Goal: Transaction & Acquisition: Purchase product/service

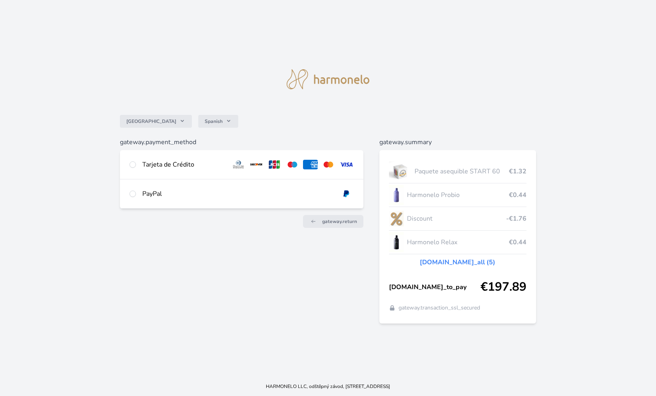
click at [132, 167] on input "radio" at bounding box center [133, 164] width 6 height 6
radio input "true"
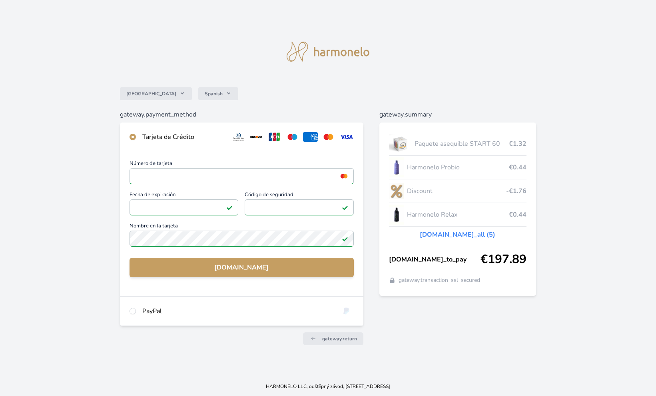
click at [262, 229] on span "Nombre en la tarjeta" at bounding box center [242, 226] width 224 height 7
click at [66, 238] on div "España Spanish gateway.payment_method Tarjeta de Crédito Número de tarjeta <p>Y…" at bounding box center [328, 188] width 656 height 376
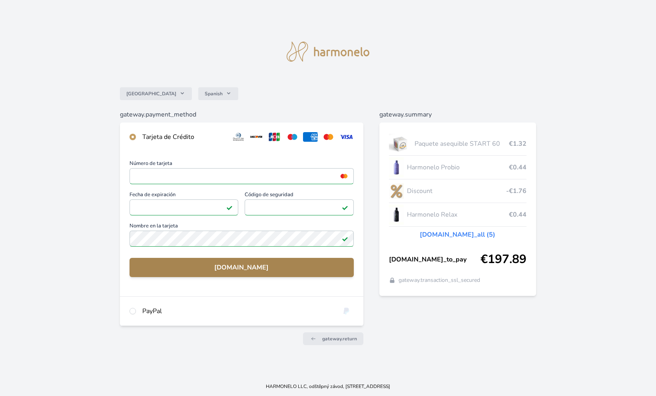
click at [192, 266] on span "[DOMAIN_NAME]" at bounding box center [241, 267] width 211 height 10
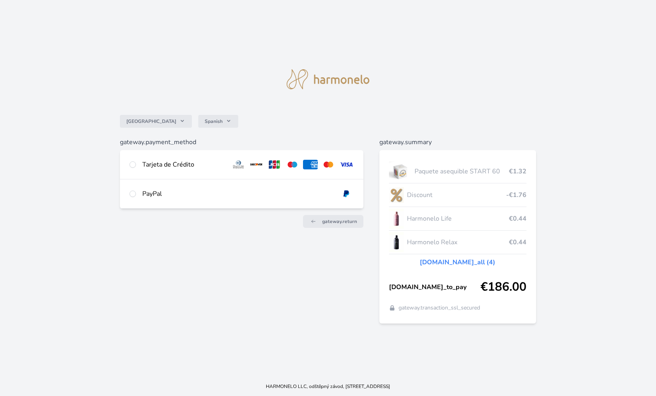
click at [130, 169] on div "Tarjeta de Crédito" at bounding box center [241, 164] width 243 height 29
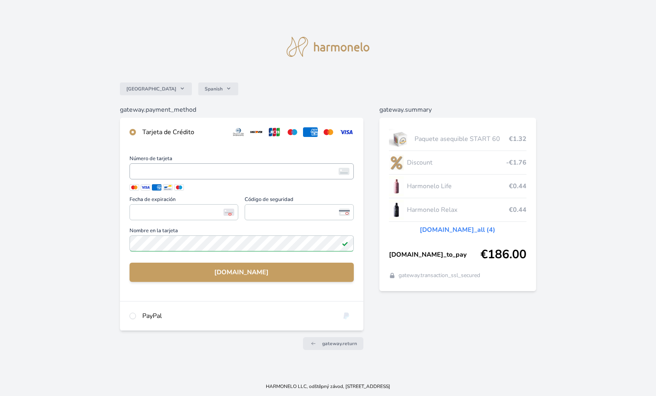
click at [247, 179] on span "<p>Your browser does not support iframes.</p>" at bounding box center [242, 171] width 224 height 16
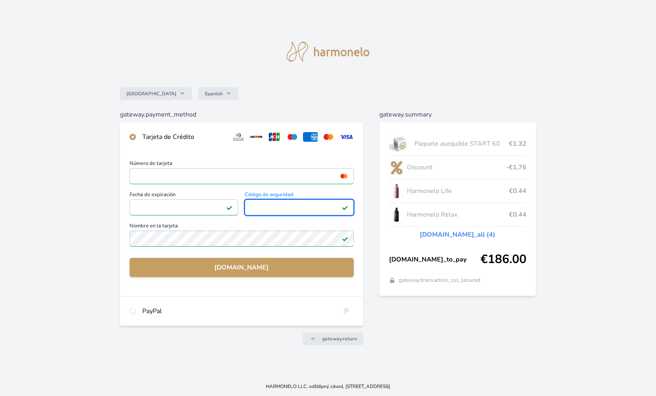
click at [250, 302] on div "PayPal" at bounding box center [241, 310] width 243 height 29
radio input "false"
radio input "true"
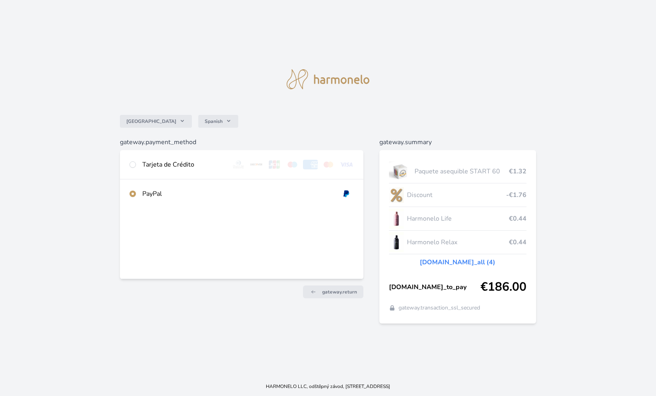
click at [182, 184] on div "PayPal" at bounding box center [241, 193] width 243 height 29
click at [180, 161] on div "Tarjeta de Crédito" at bounding box center [183, 165] width 82 height 10
radio input "true"
radio input "false"
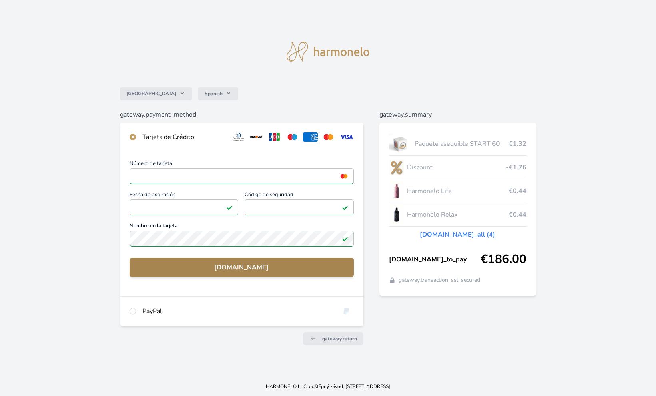
click at [232, 267] on span "[DOMAIN_NAME]" at bounding box center [241, 267] width 211 height 10
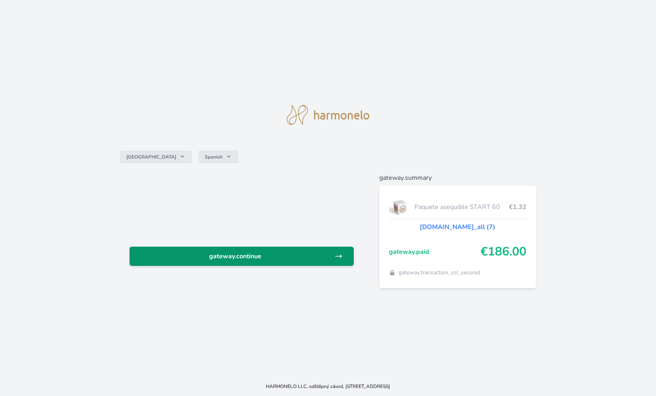
click at [227, 256] on span "gateway.continue" at bounding box center [235, 256] width 198 height 10
